Goal: Book appointment/travel/reservation

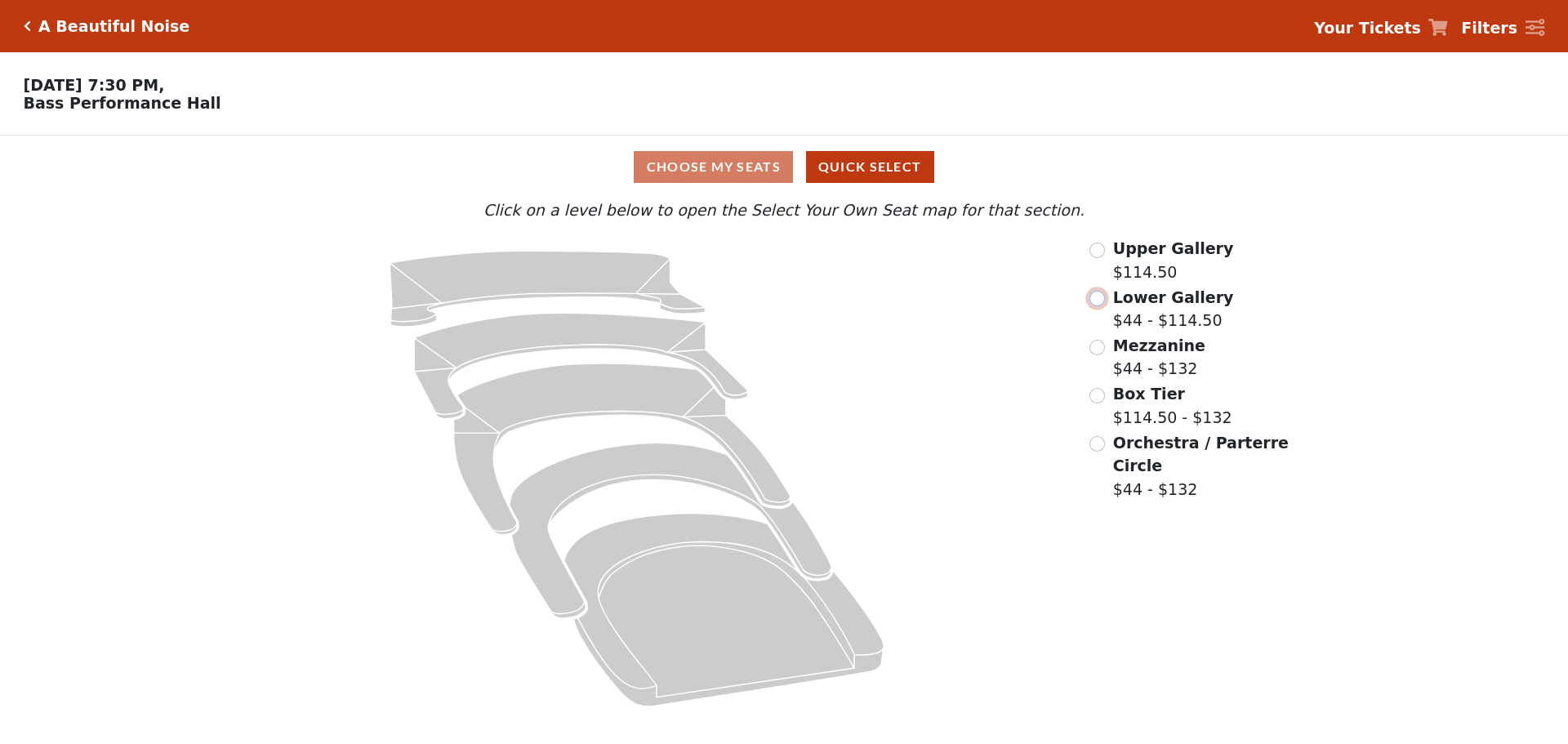
click at [1089, 302] on input "radio" at bounding box center [1097, 298] width 16 height 16
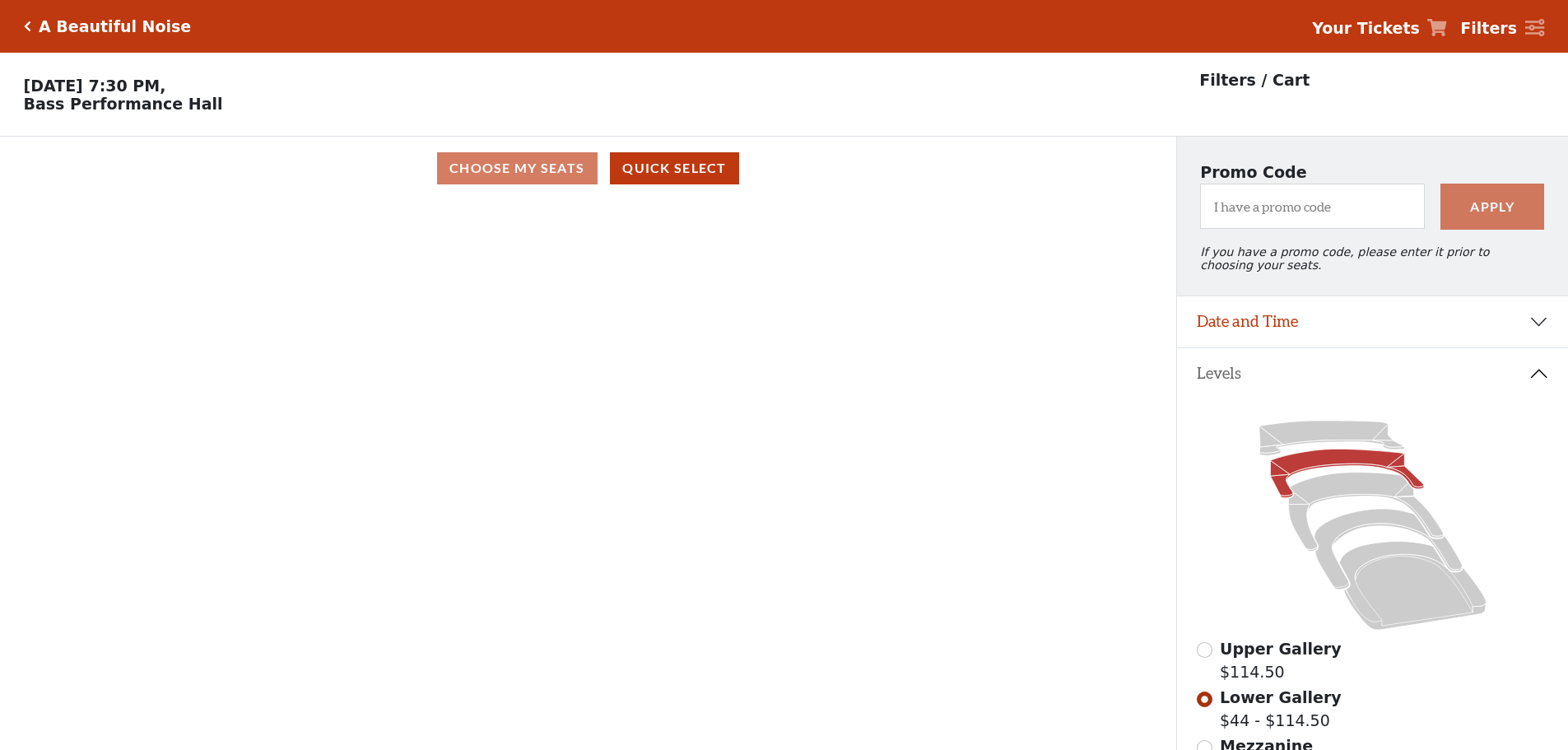
click at [550, 177] on div "Choose My Seats Quick Select" at bounding box center [588, 168] width 1177 height 32
click at [388, 349] on div "Current Level Lower Gallery Click on a level below to open the Select Your Own …" at bounding box center [588, 492] width 1177 height 585
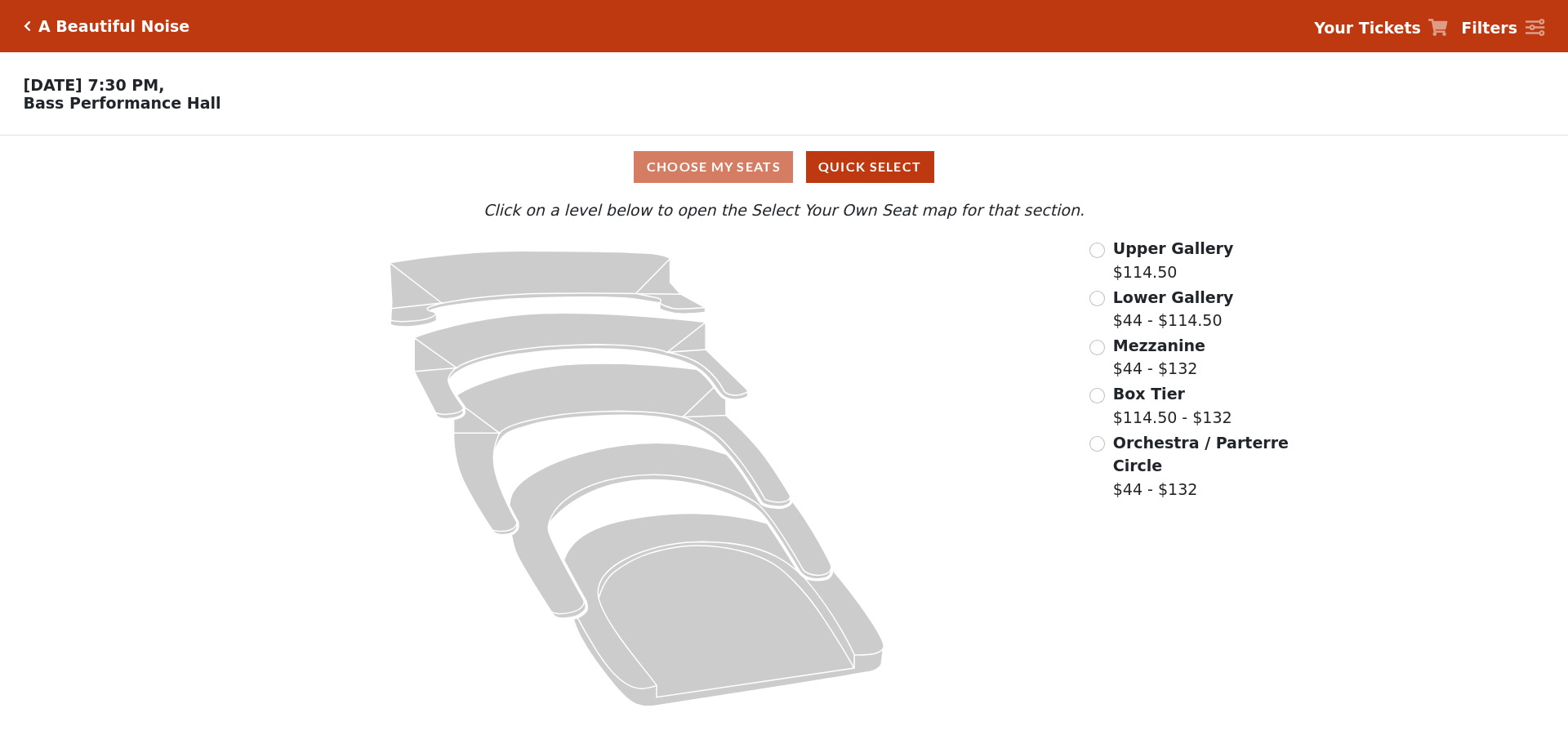
click at [1147, 303] on span "Lower Gallery" at bounding box center [1173, 297] width 120 height 18
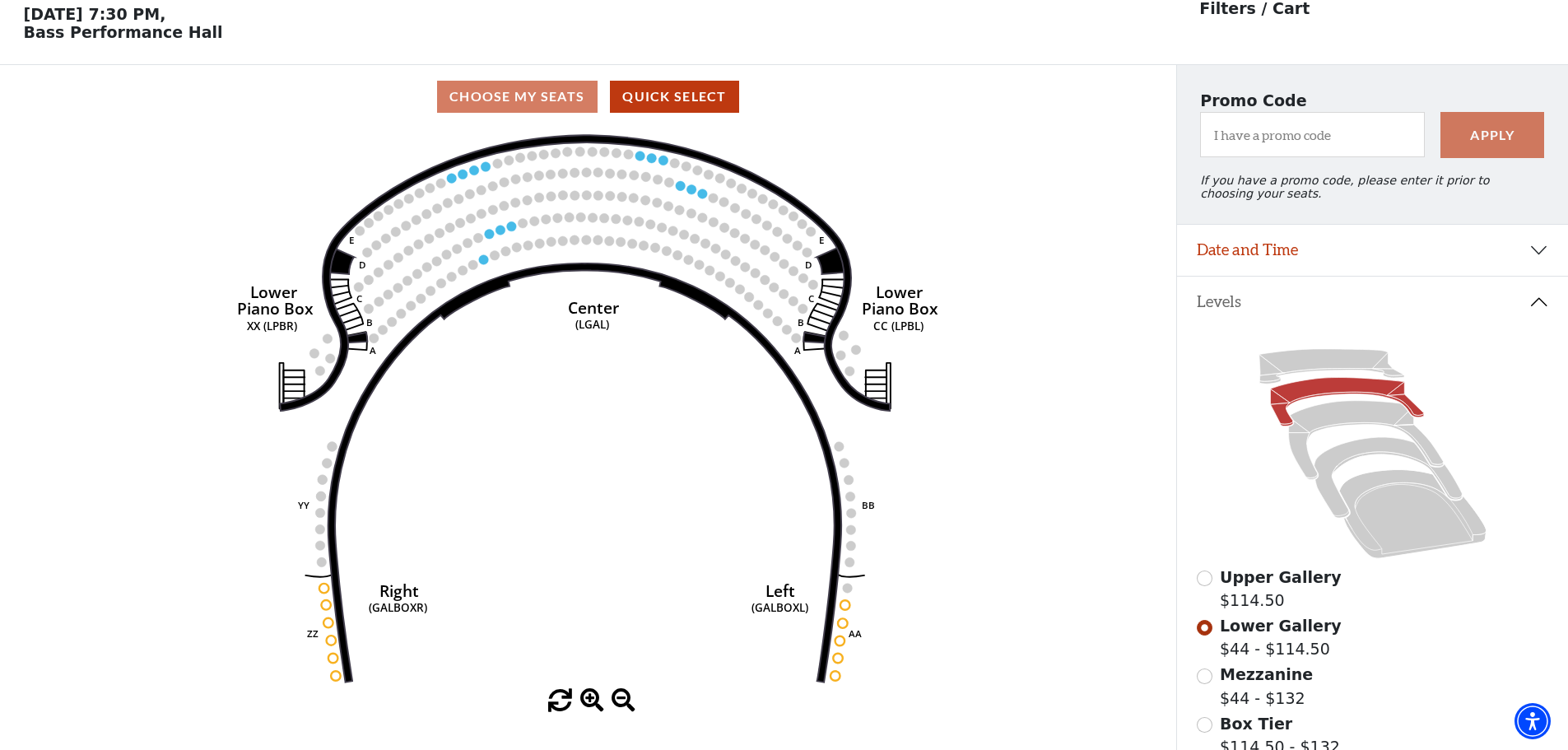
scroll to position [77, 0]
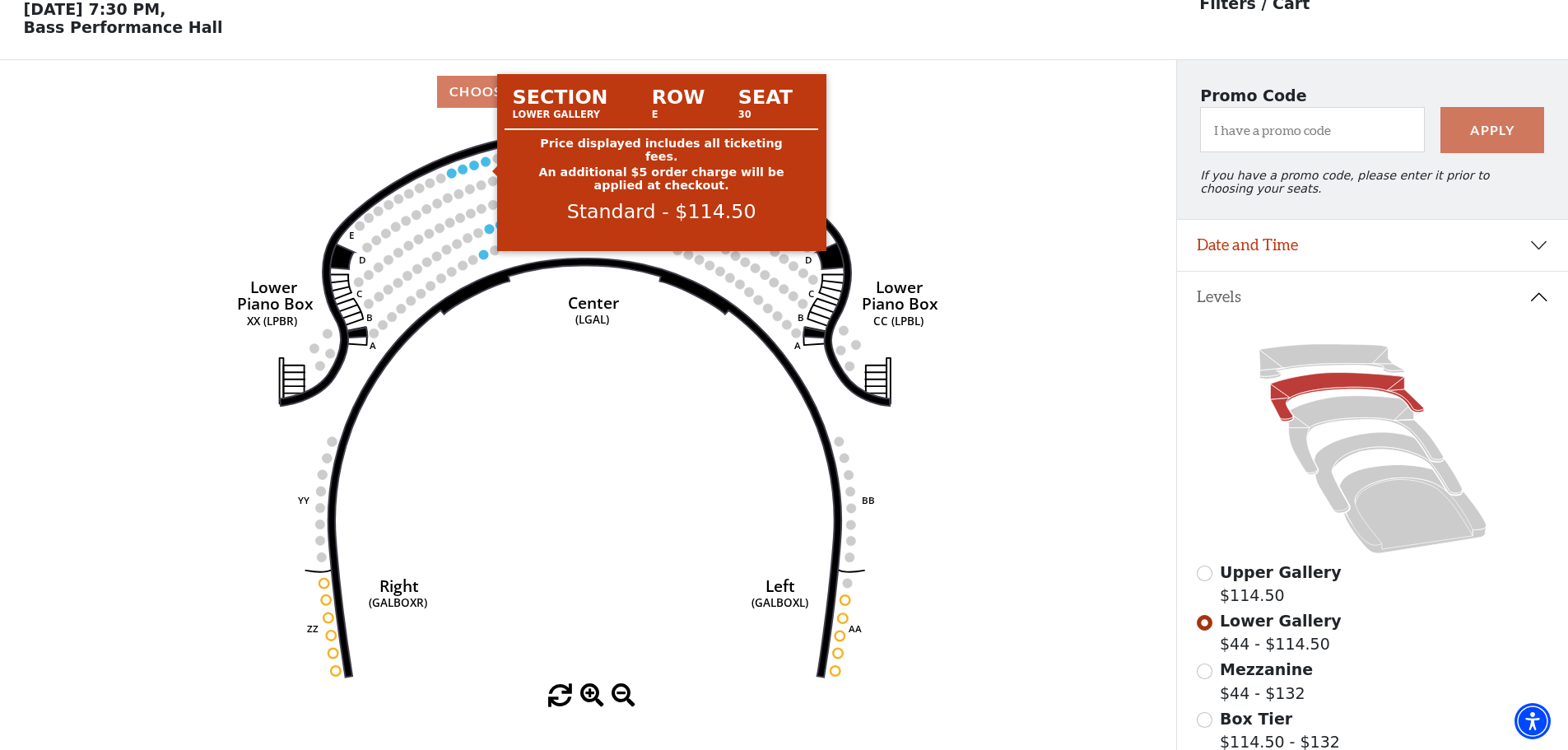
click at [483, 166] on circle at bounding box center [487, 161] width 10 height 10
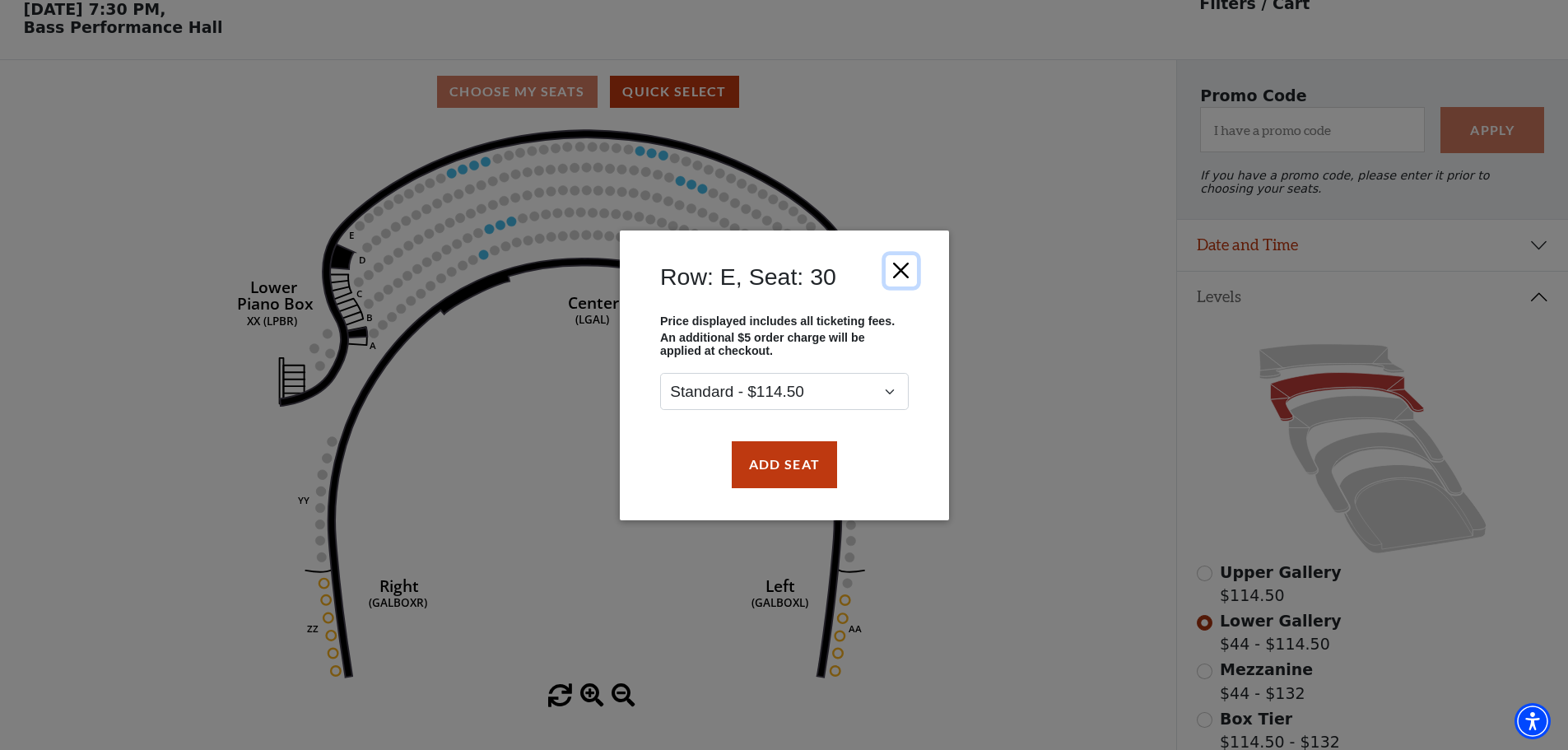
click at [902, 269] on button "Close" at bounding box center [900, 270] width 31 height 31
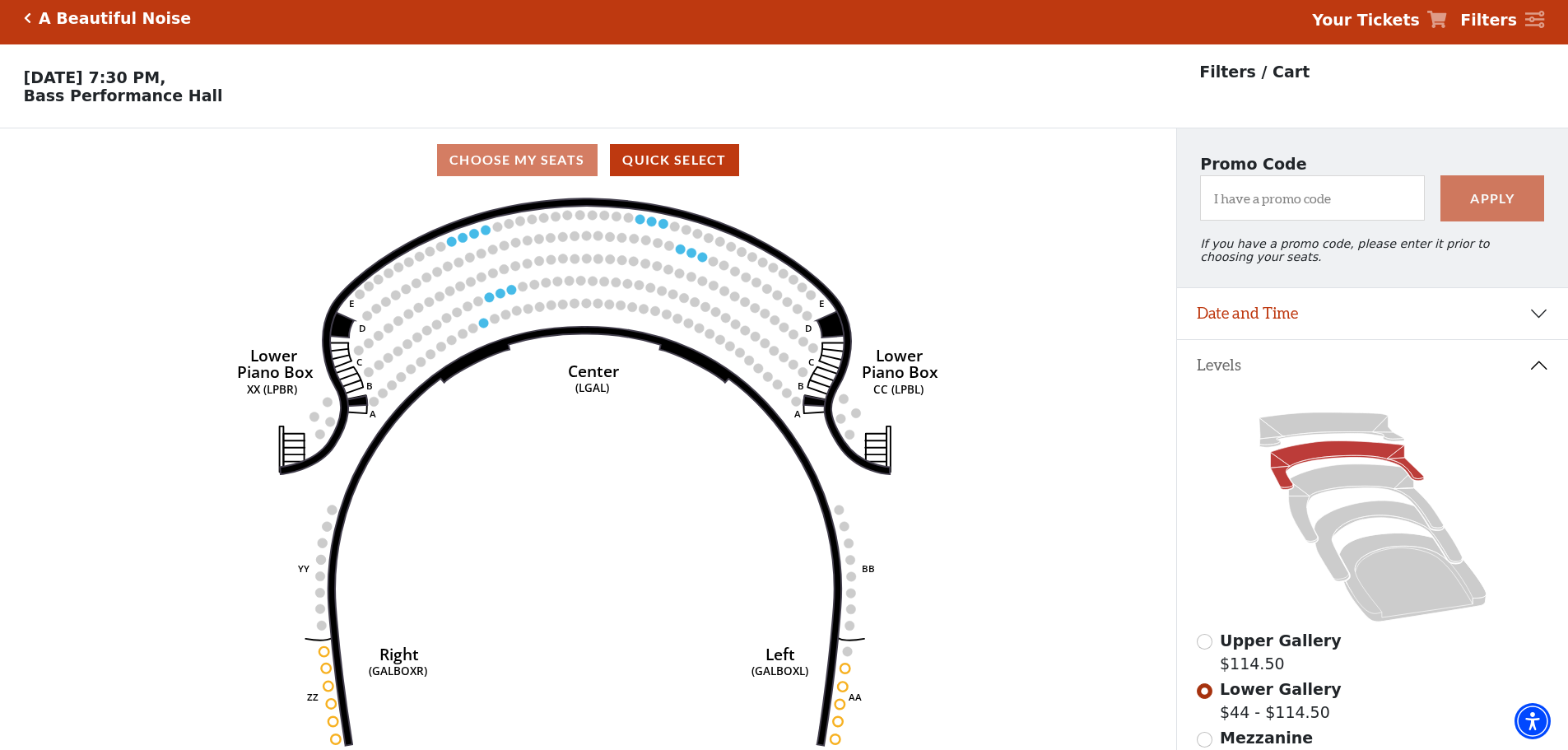
scroll to position [0, 0]
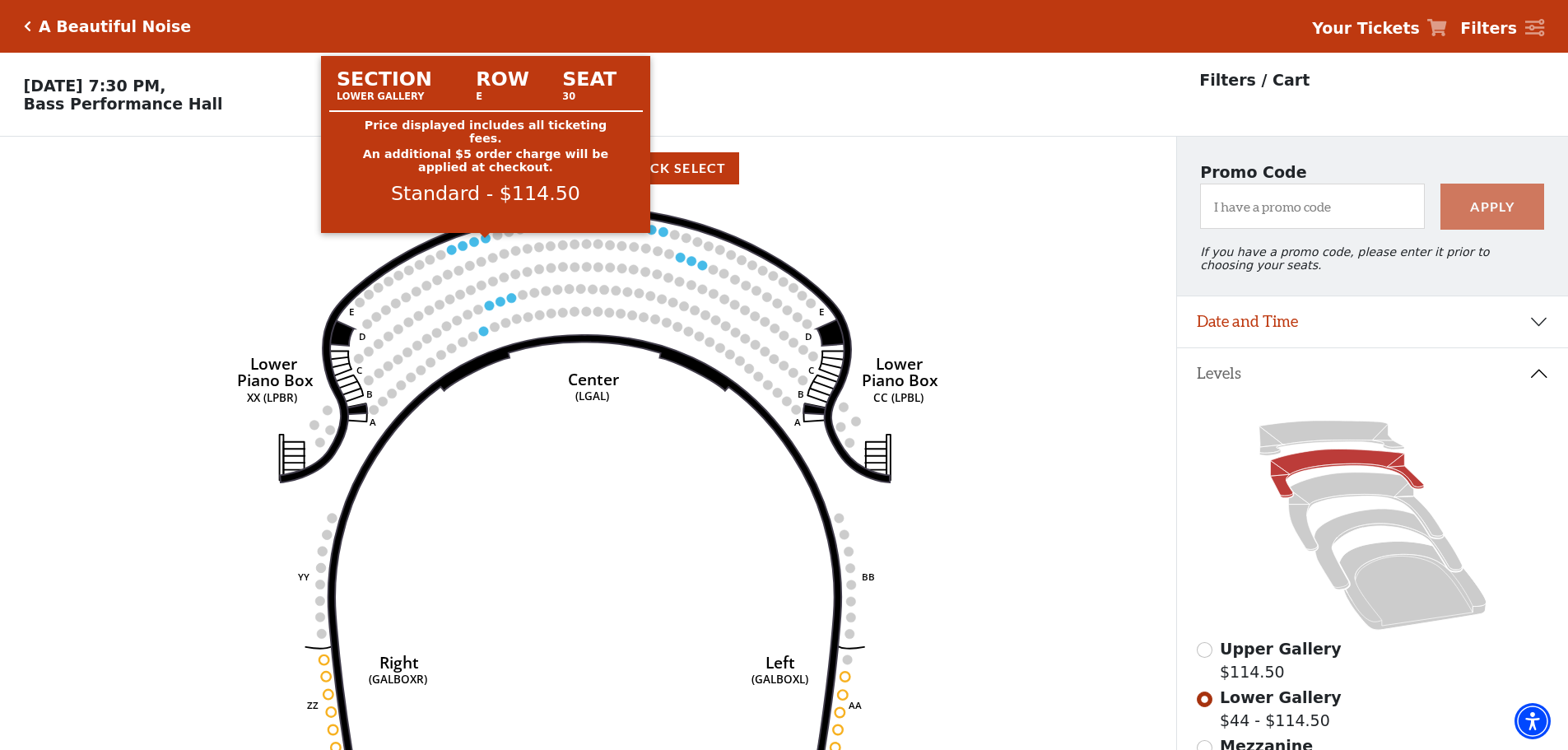
click at [488, 243] on circle at bounding box center [487, 238] width 10 height 10
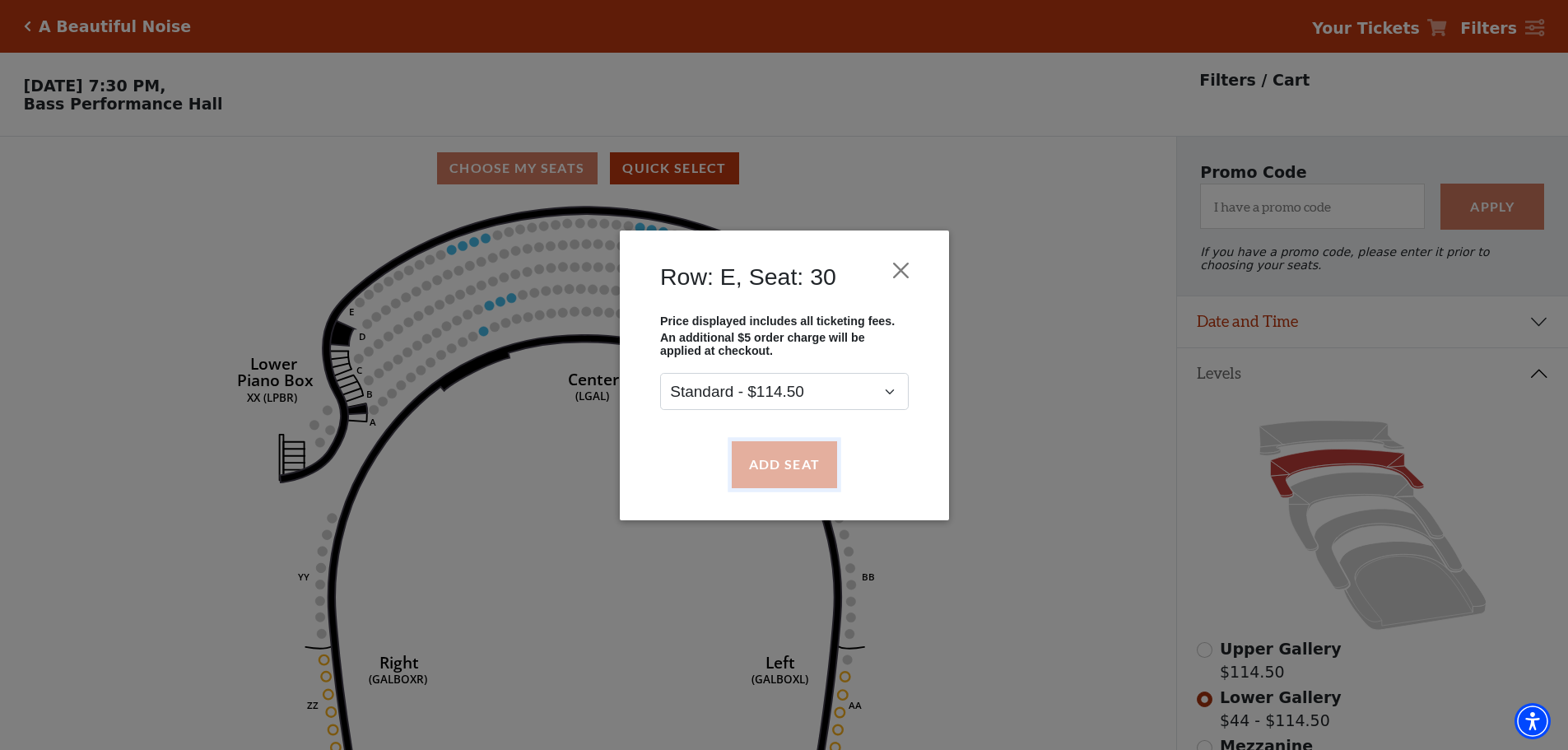
click at [813, 454] on button "Add Seat" at bounding box center [784, 464] width 106 height 46
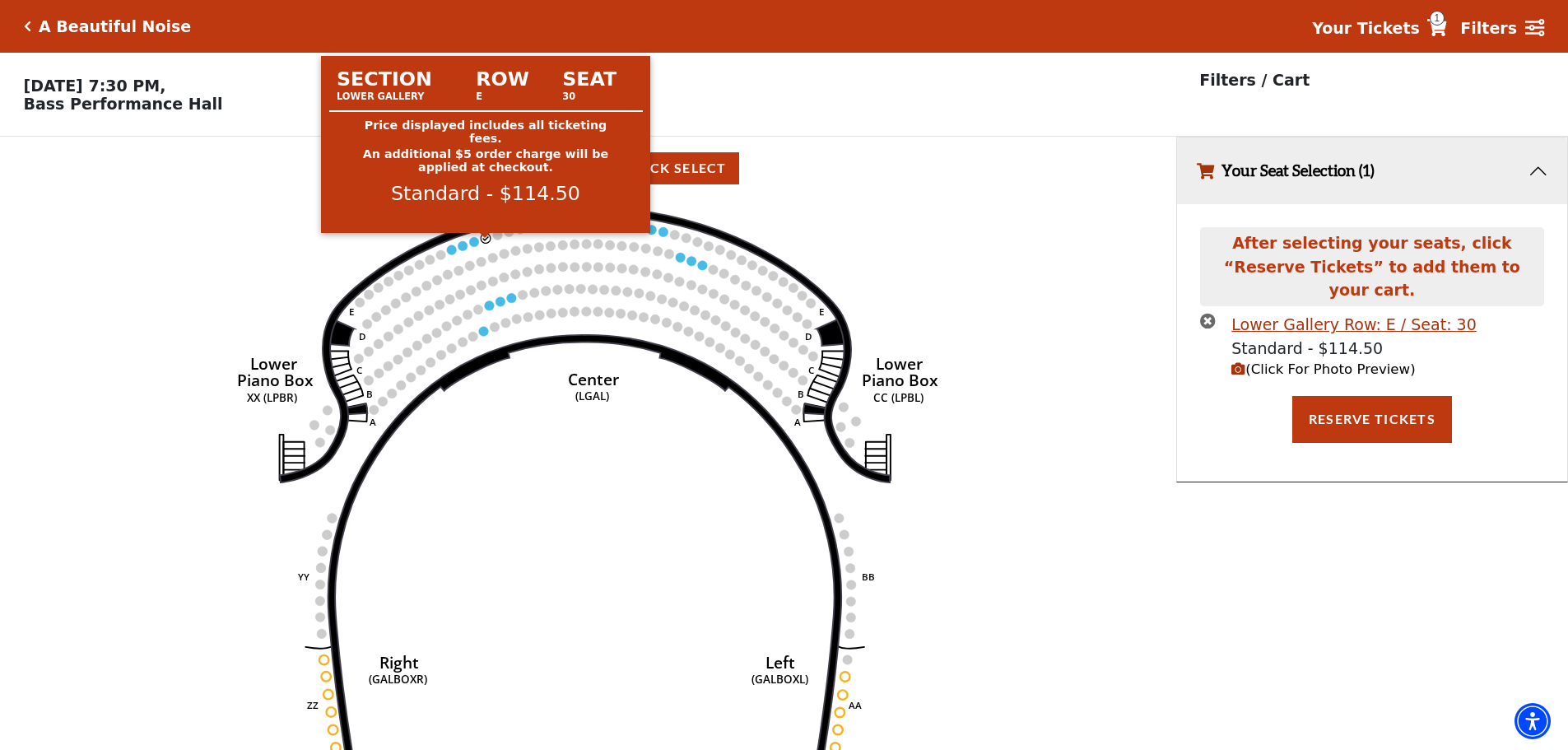
click at [487, 243] on circle at bounding box center [487, 238] width 10 height 10
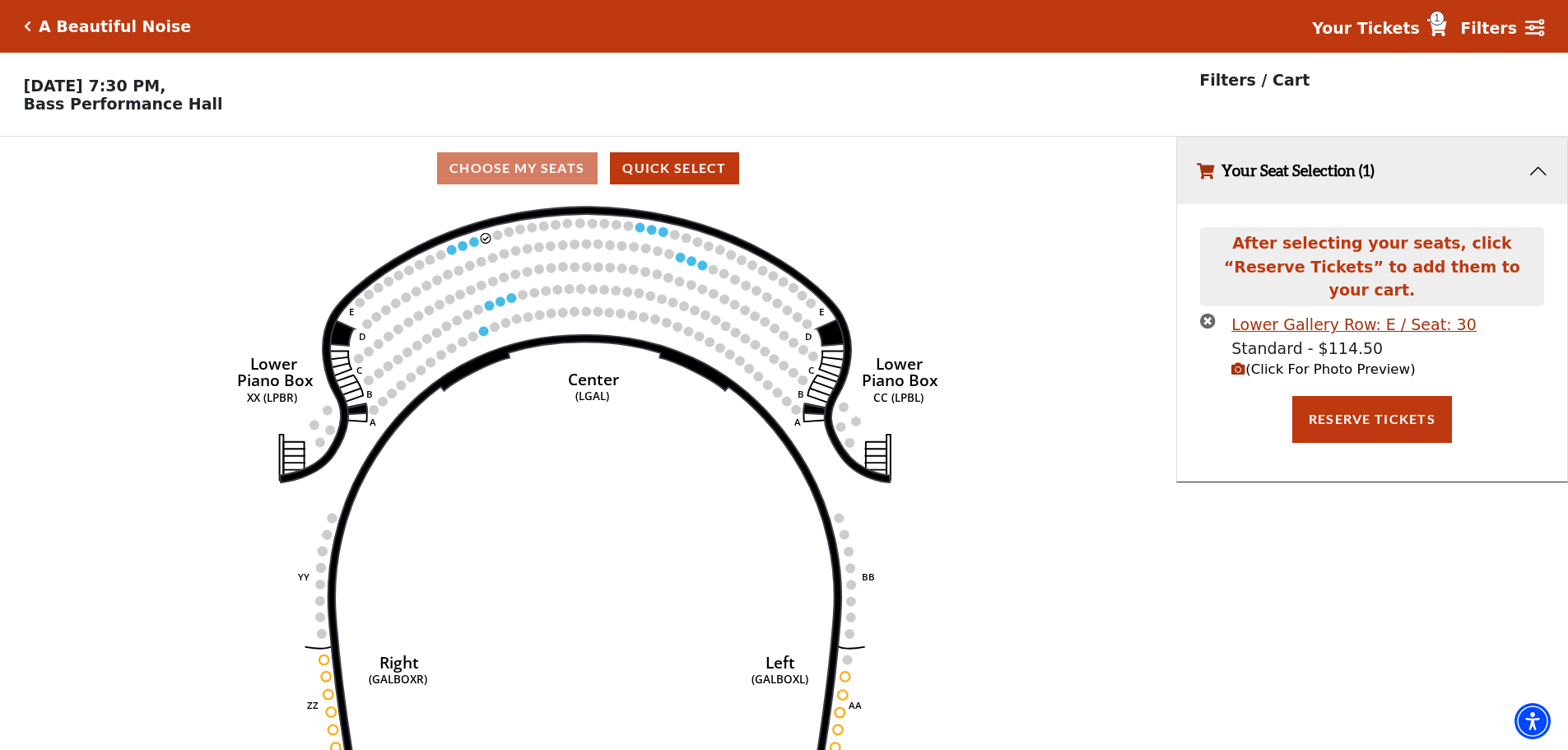
click at [1209, 313] on icon "times-circle" at bounding box center [1209, 321] width 16 height 16
